Goal: Answer question/provide support

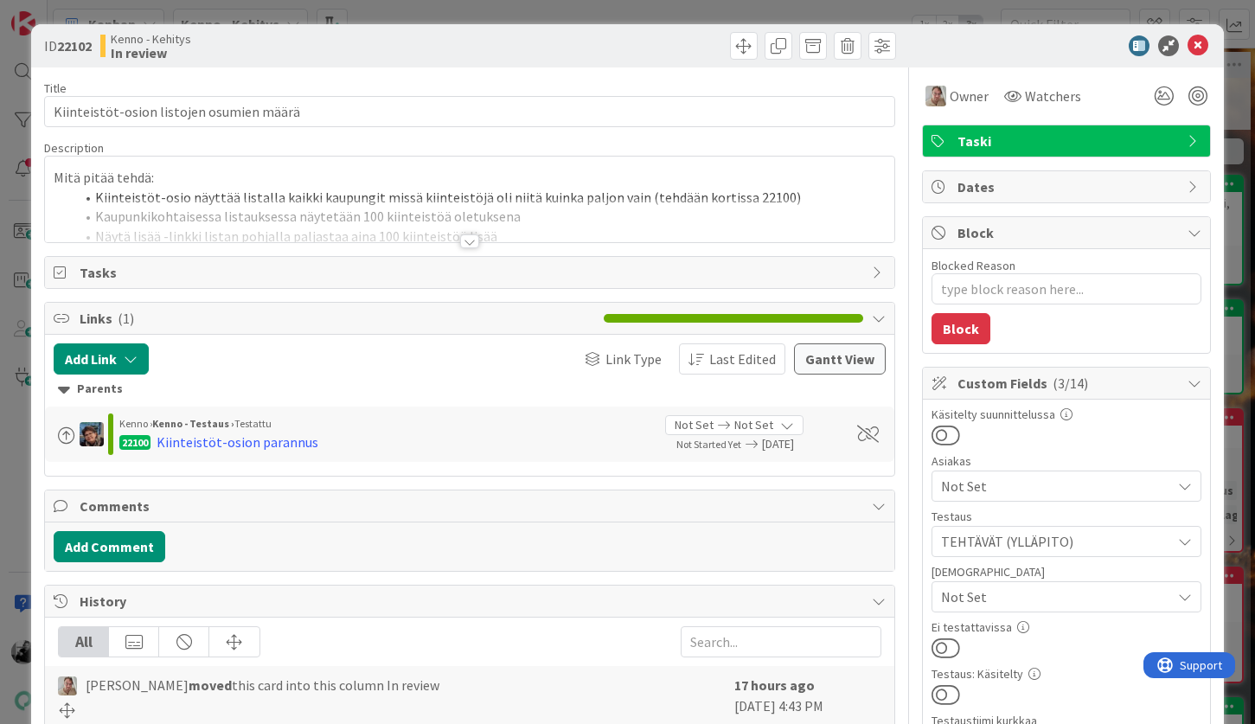
click at [467, 244] on div at bounding box center [469, 241] width 19 height 14
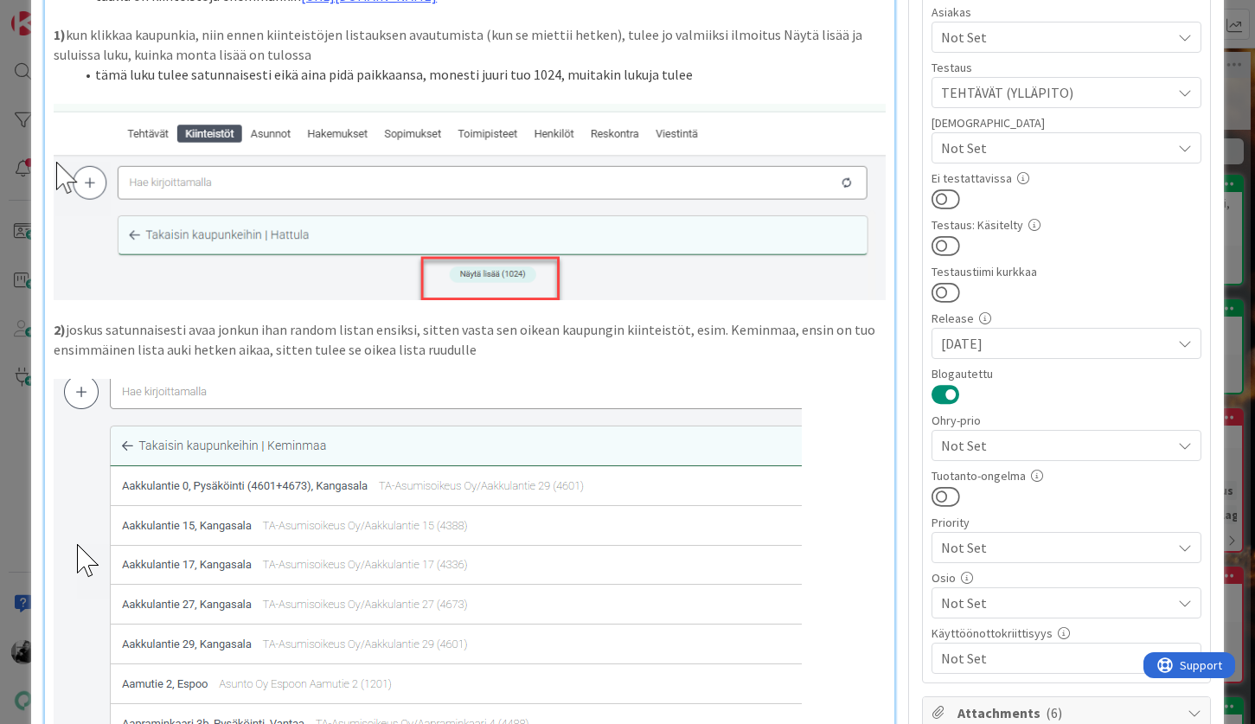
scroll to position [451, 0]
drag, startPoint x: 988, startPoint y: 82, endPoint x: 1038, endPoint y: 0, distance: 95.8
click at [989, 80] on span "TEHTÄVÄT (YLLÄPITO)" at bounding box center [1056, 90] width 230 height 21
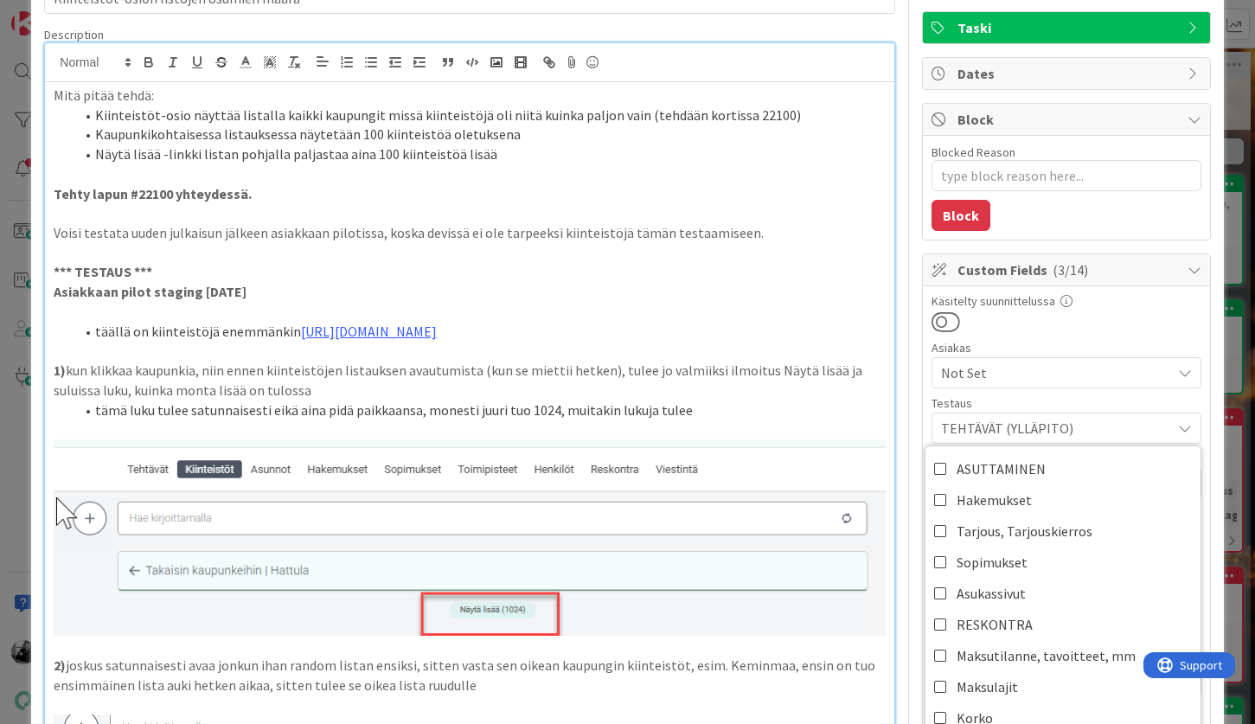
scroll to position [115, 0]
click at [182, 370] on p "1) kun klikkaa kaupunkia, niin ennen kiinteistöjen listauksen avautumista (kun …" at bounding box center [469, 378] width 831 height 39
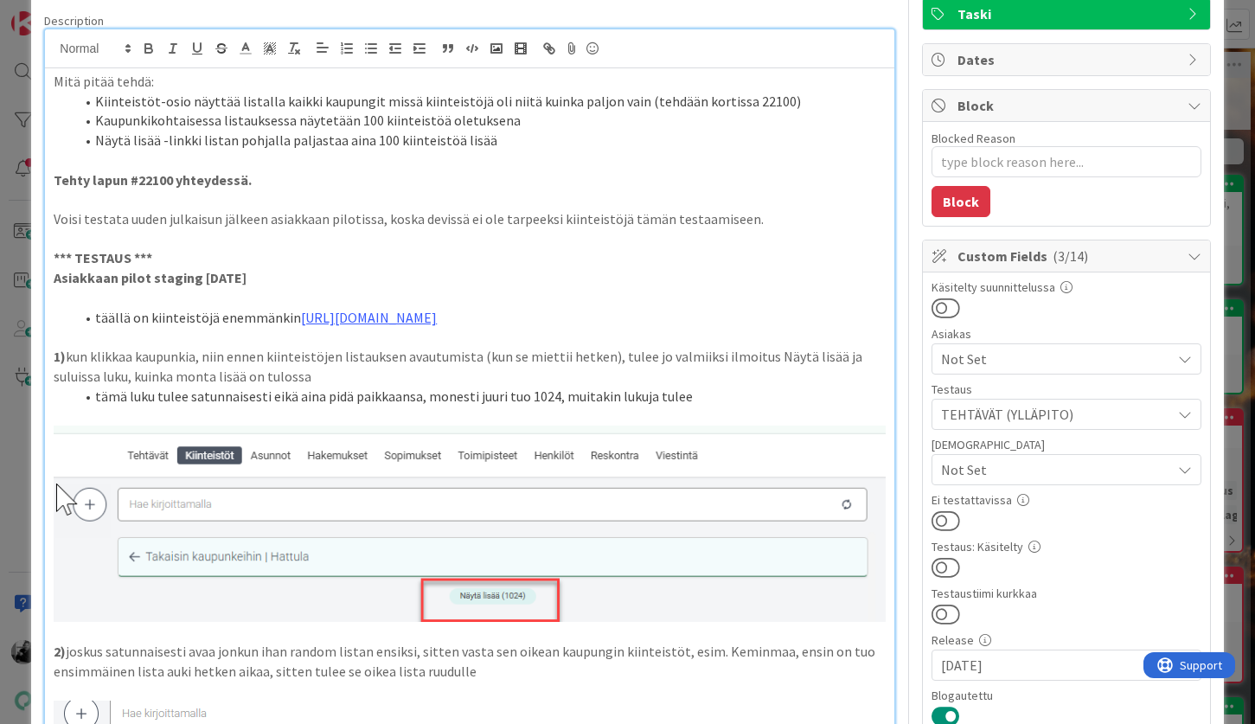
scroll to position [0, 0]
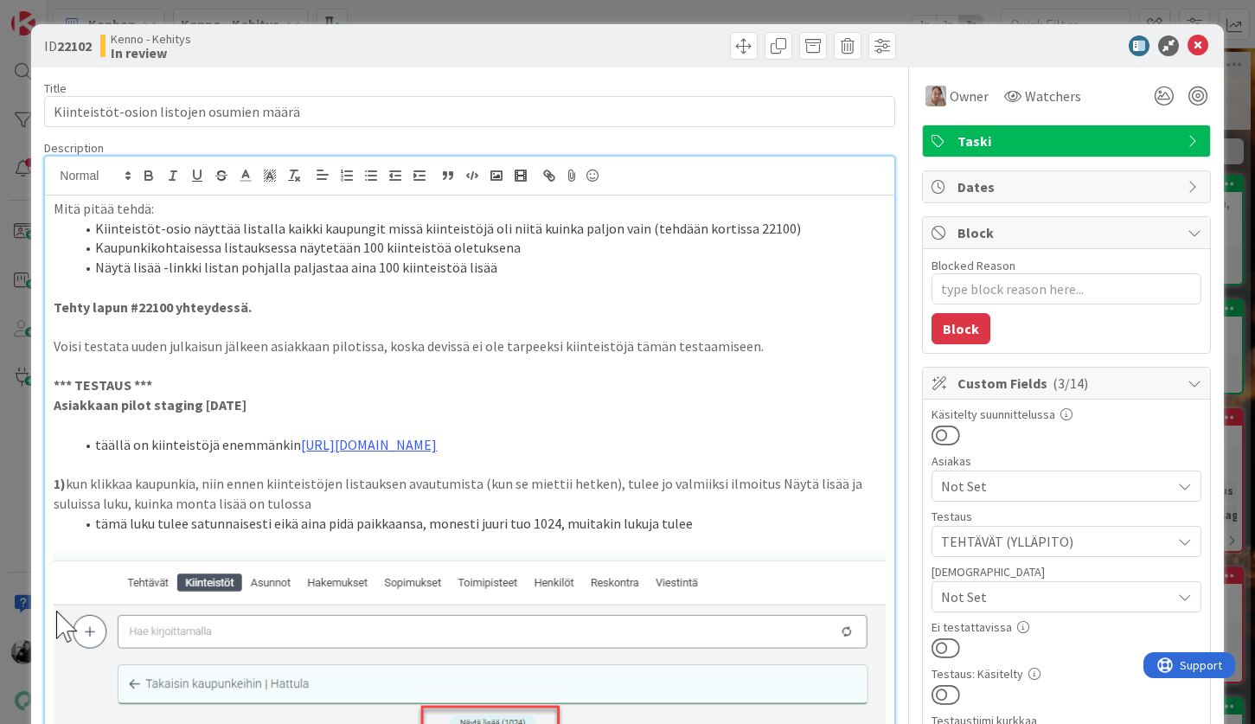
click at [592, 289] on p at bounding box center [469, 288] width 831 height 20
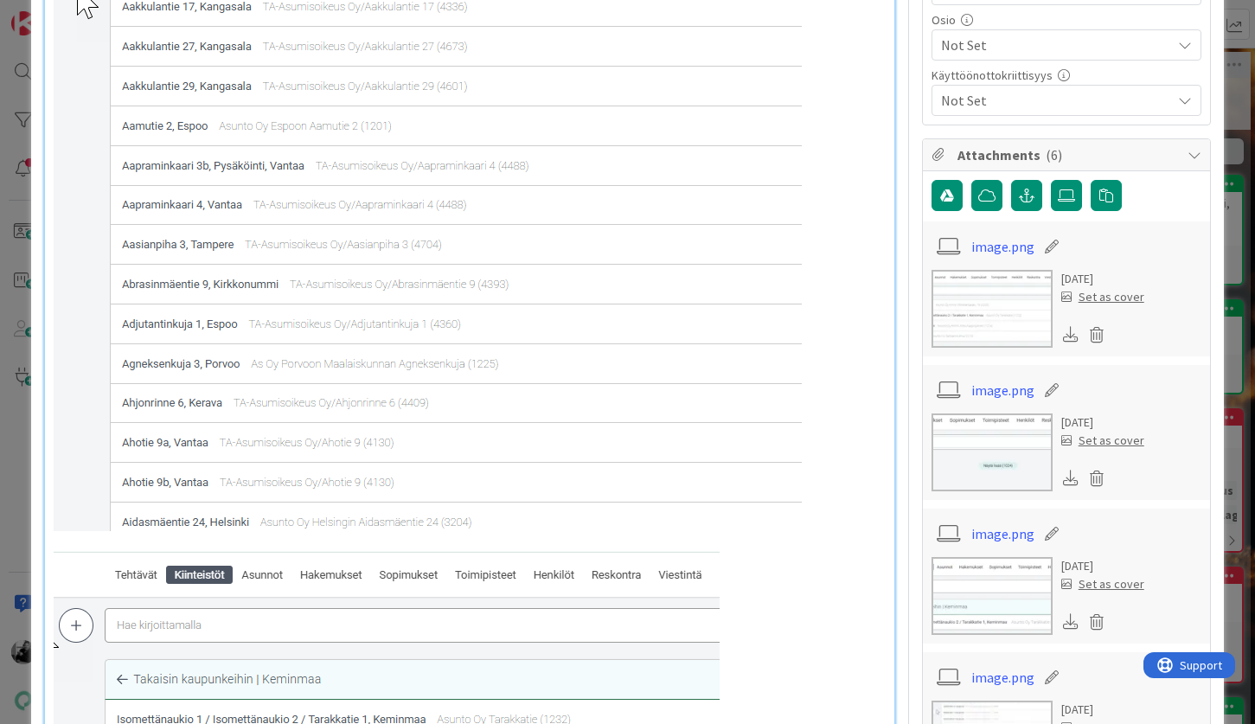
scroll to position [1172, 0]
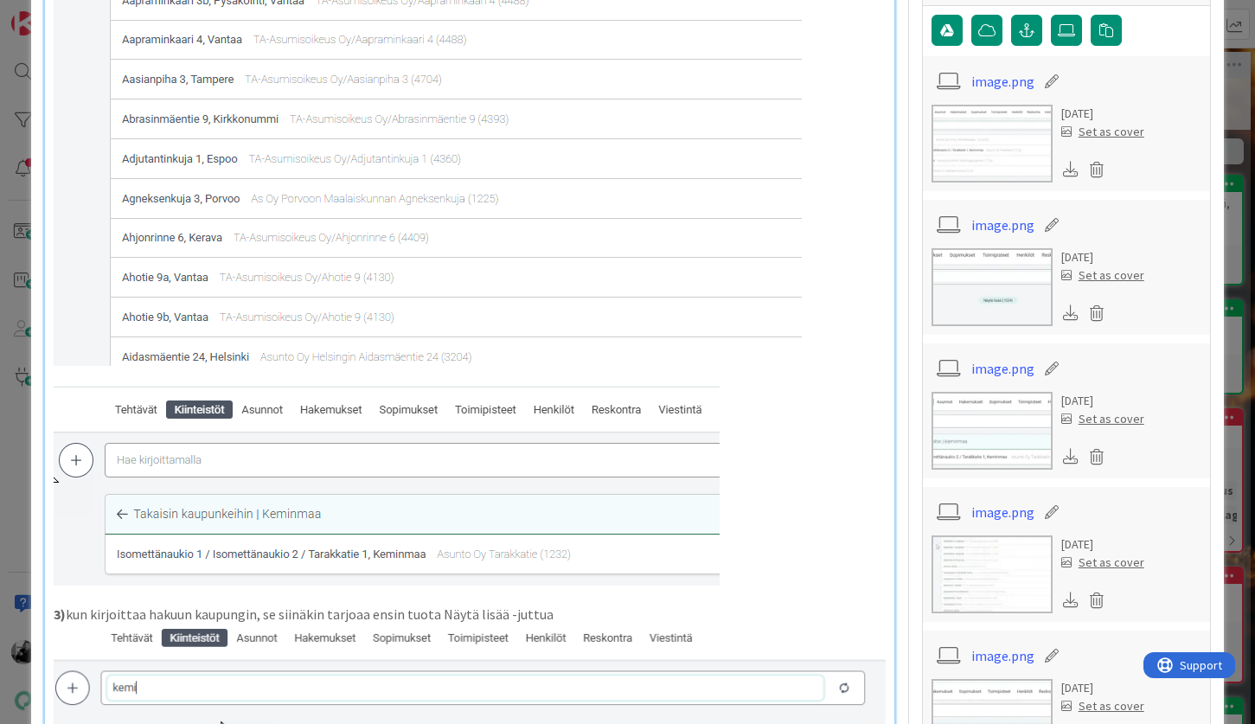
click at [630, 387] on img at bounding box center [387, 486] width 666 height 200
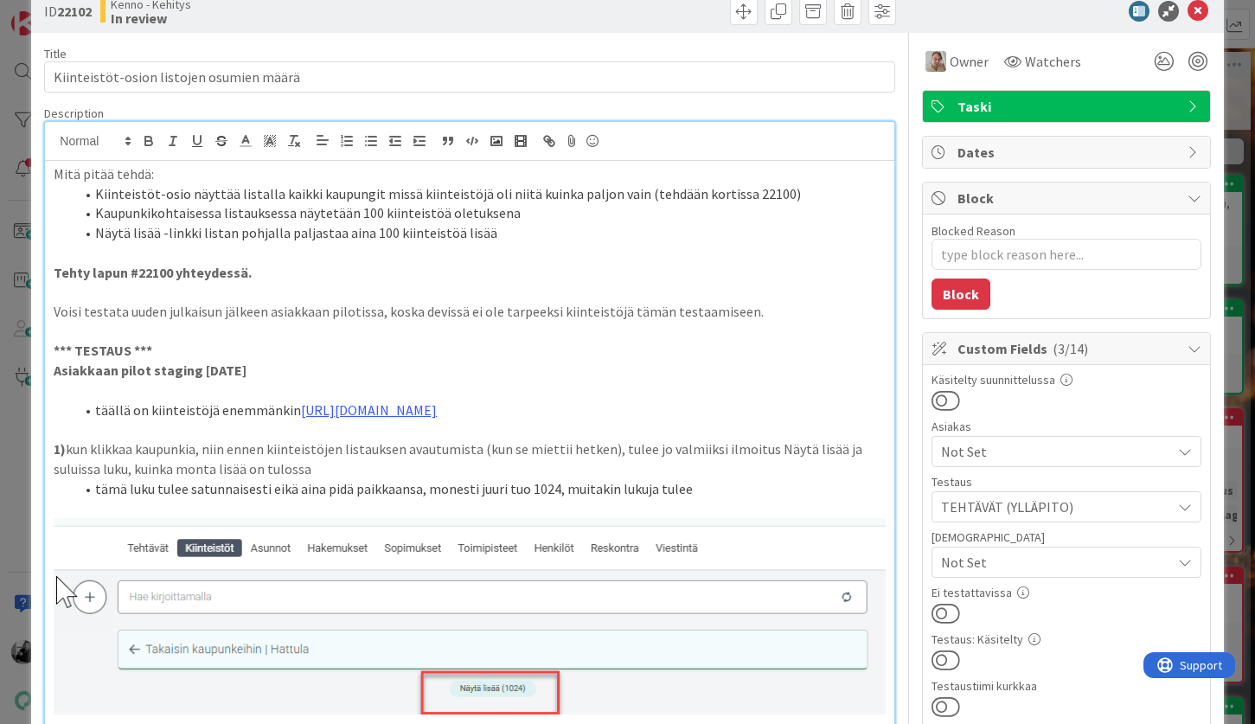
scroll to position [36, 0]
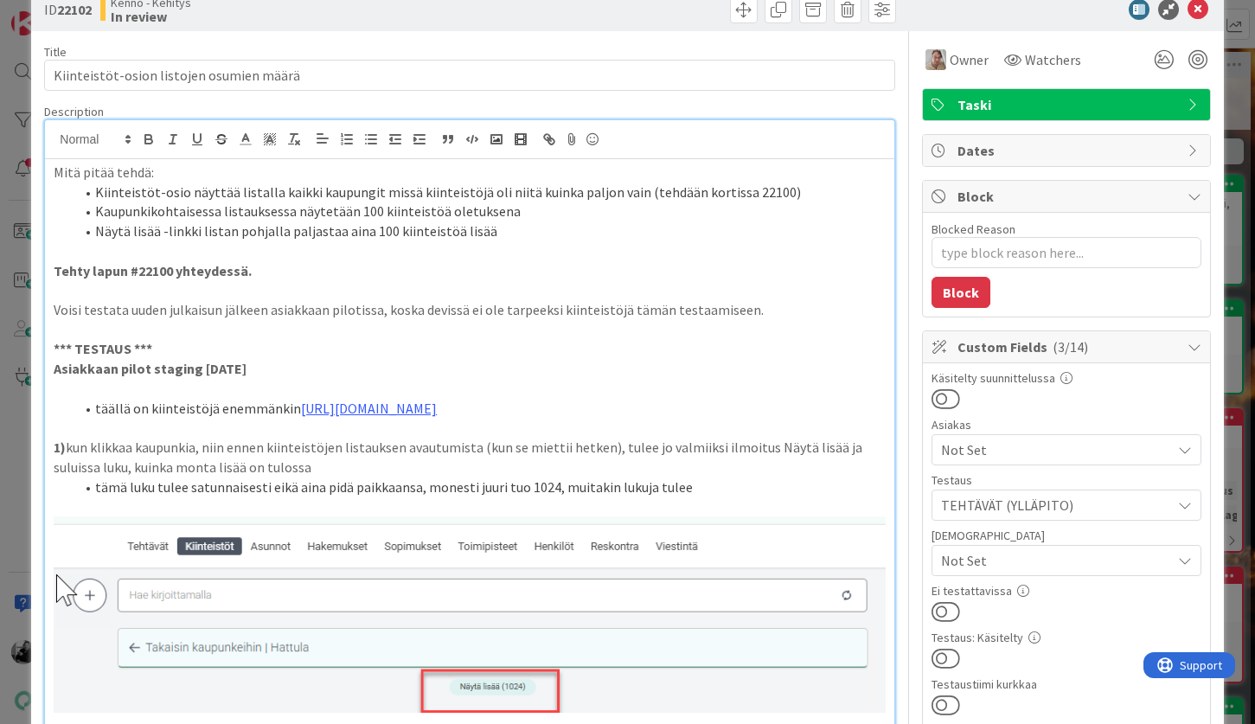
type textarea "x"
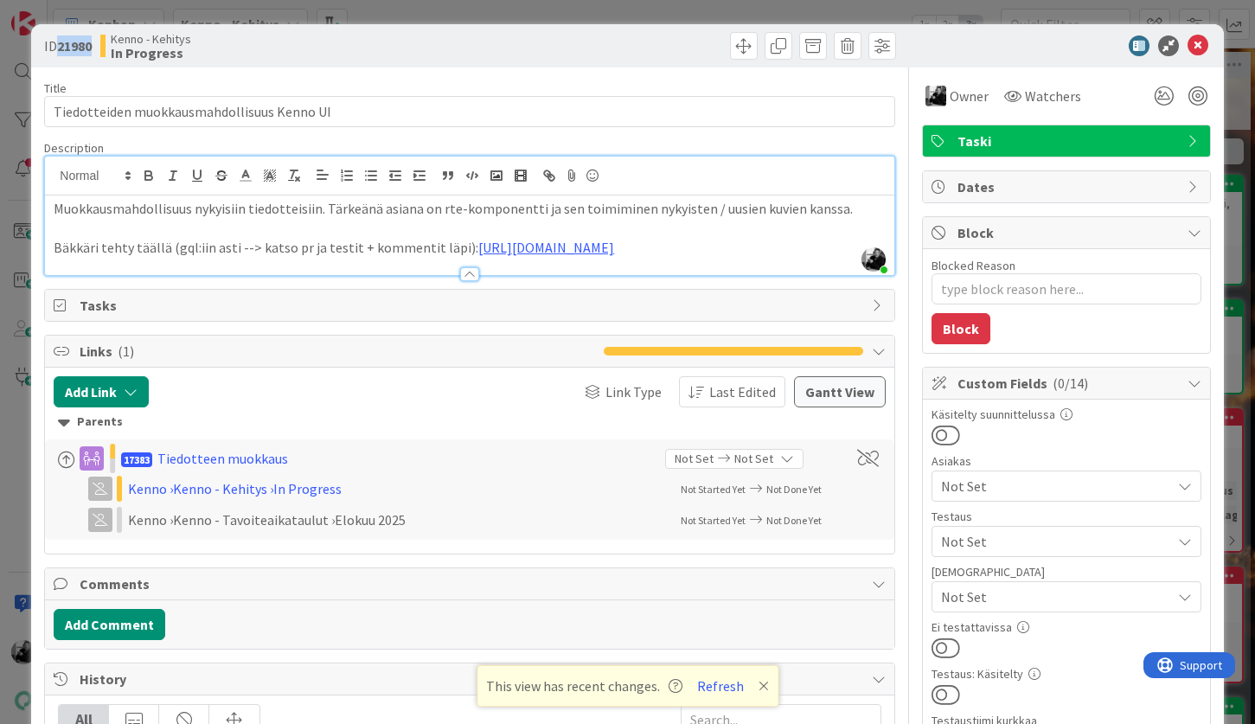
scroll to position [320, 0]
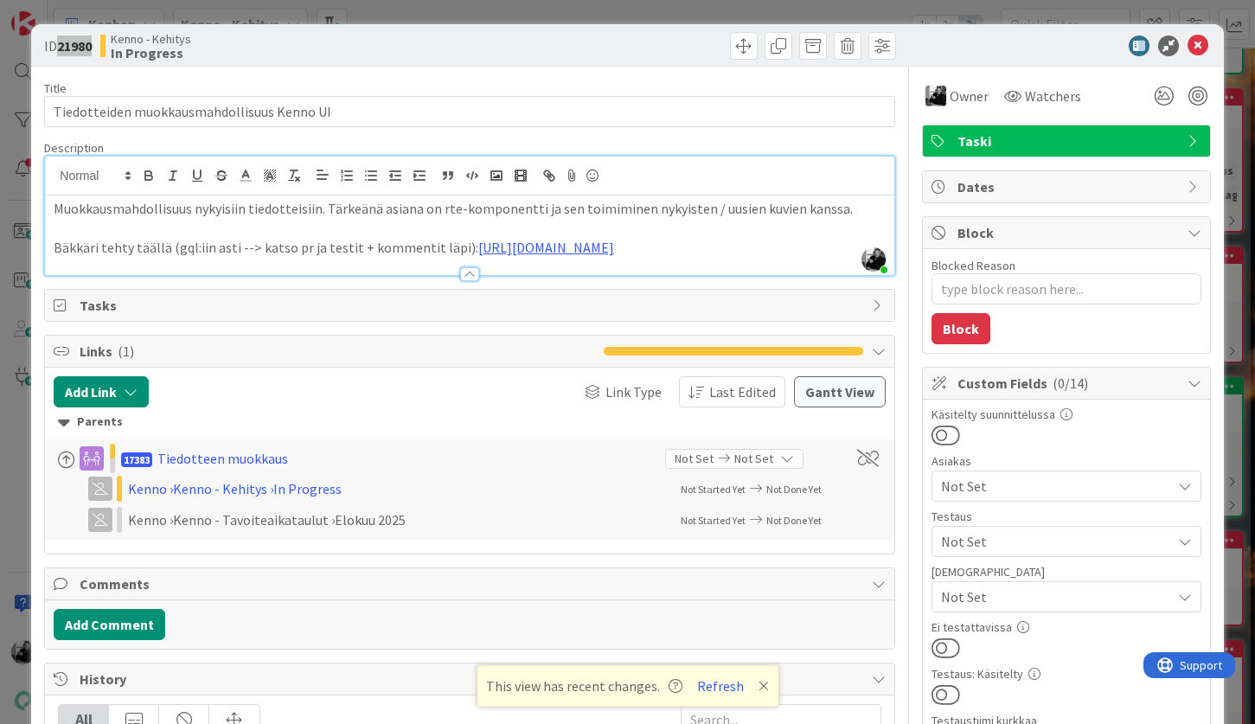
type textarea "x"
